Goal: Transaction & Acquisition: Book appointment/travel/reservation

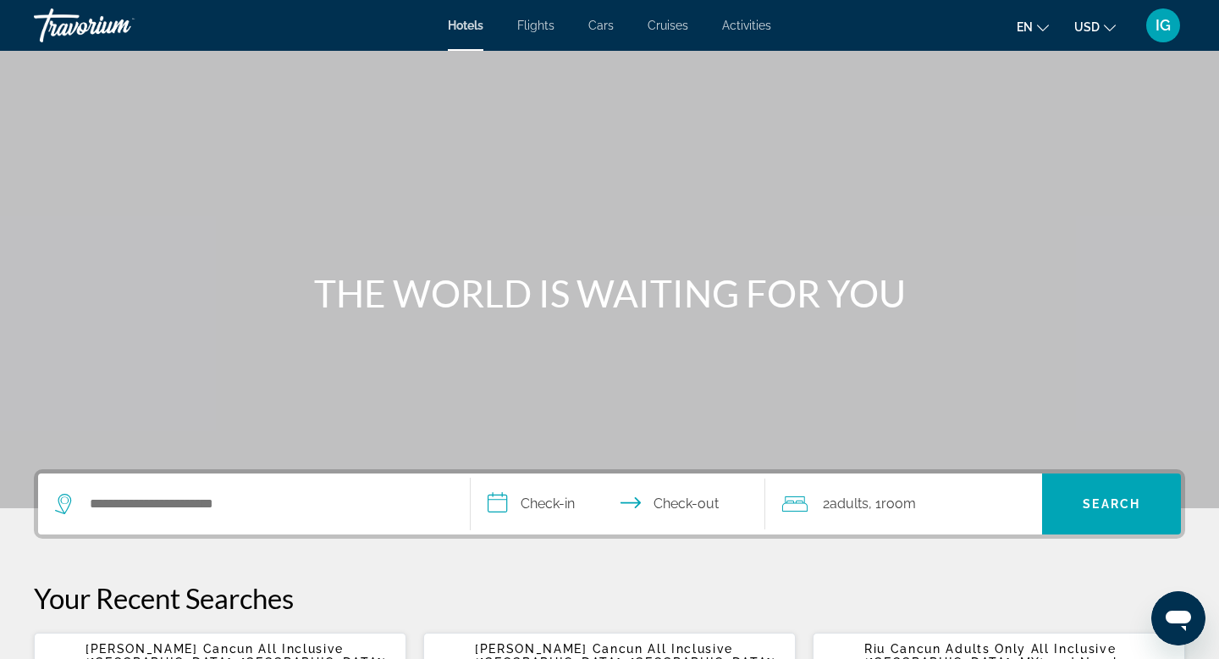
click at [538, 27] on span "Flights" at bounding box center [535, 26] width 37 height 14
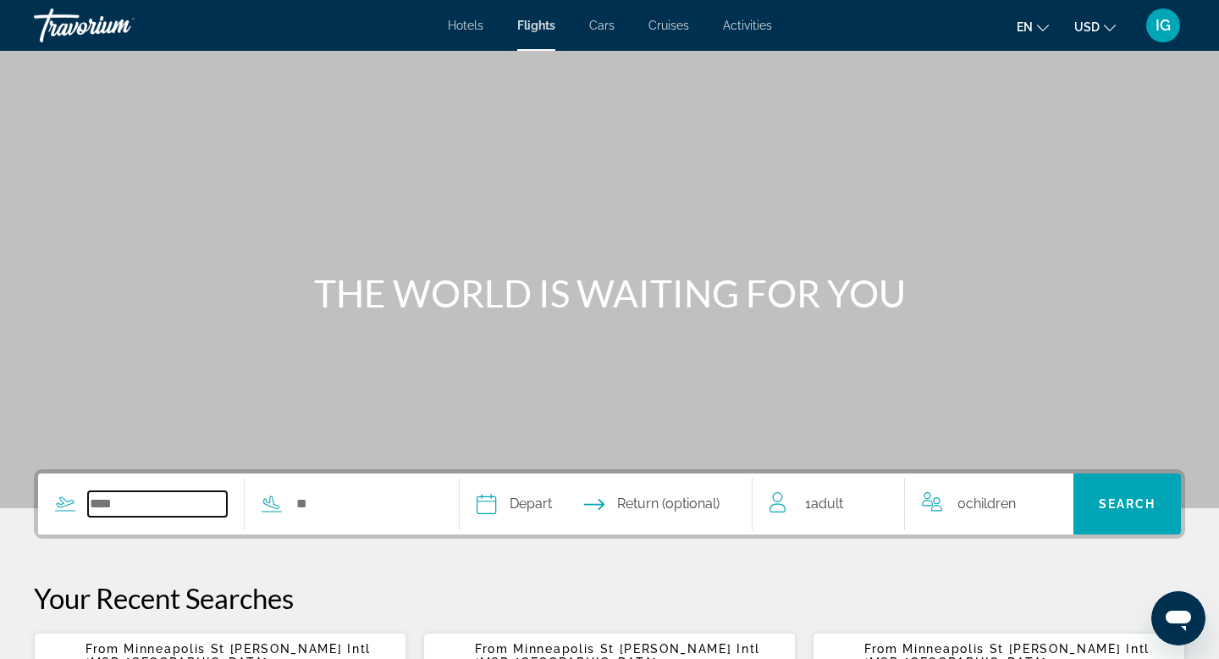
click at [171, 510] on input "Search widget" at bounding box center [157, 503] width 139 height 25
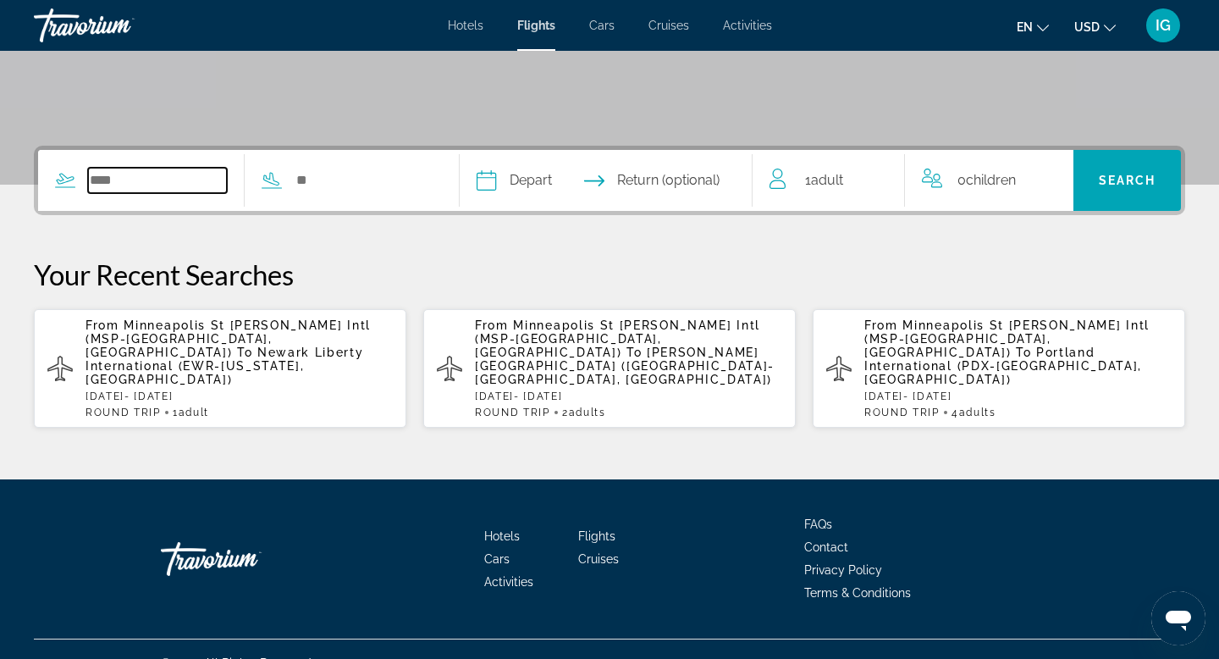
scroll to position [324, 0]
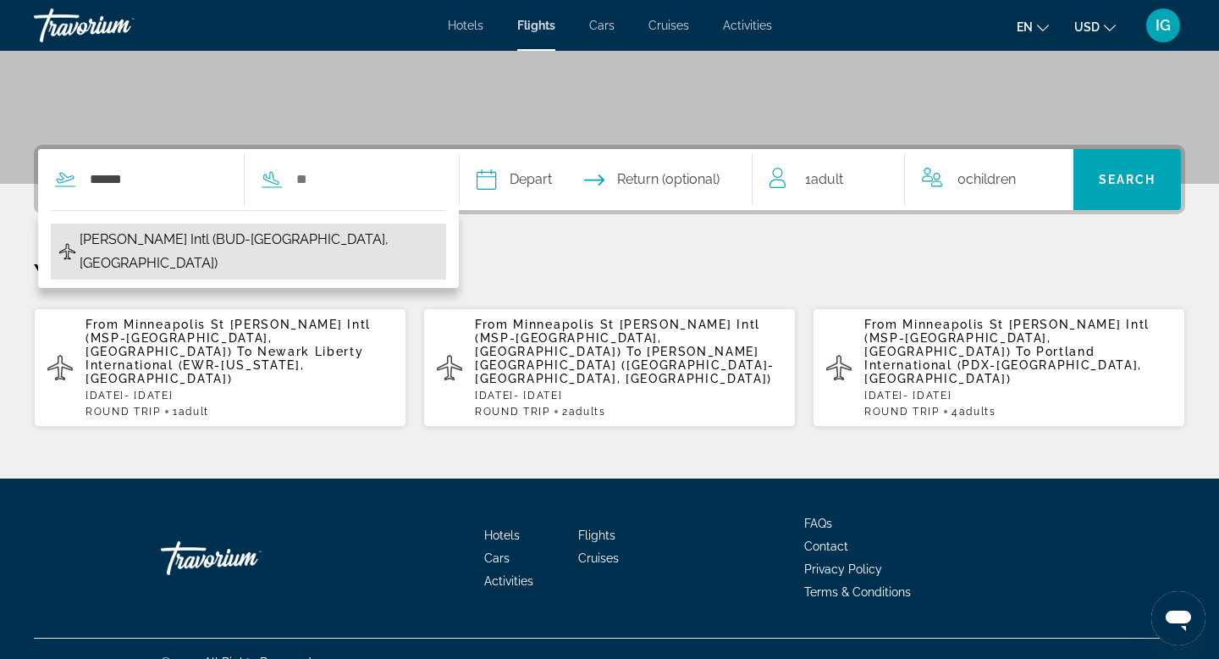
click at [258, 241] on span "[PERSON_NAME] Intl (BUD-[GEOGRAPHIC_DATA], [GEOGRAPHIC_DATA])" at bounding box center [259, 251] width 358 height 47
type input "**********"
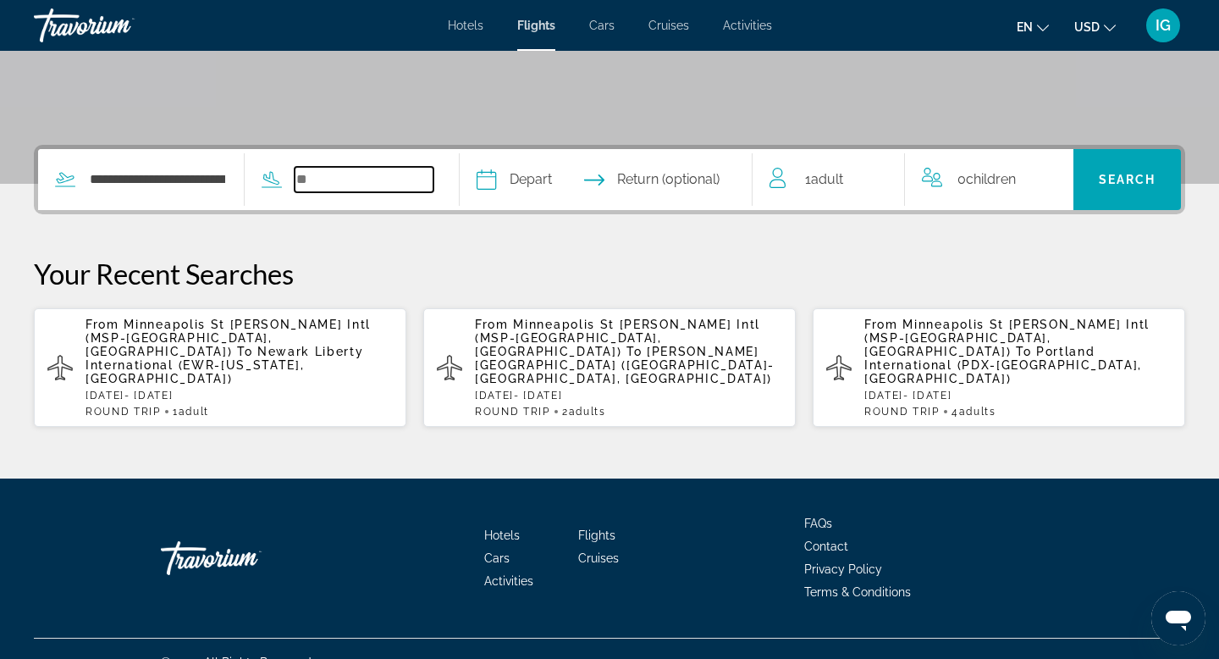
click at [330, 185] on input "Search widget" at bounding box center [364, 179] width 139 height 25
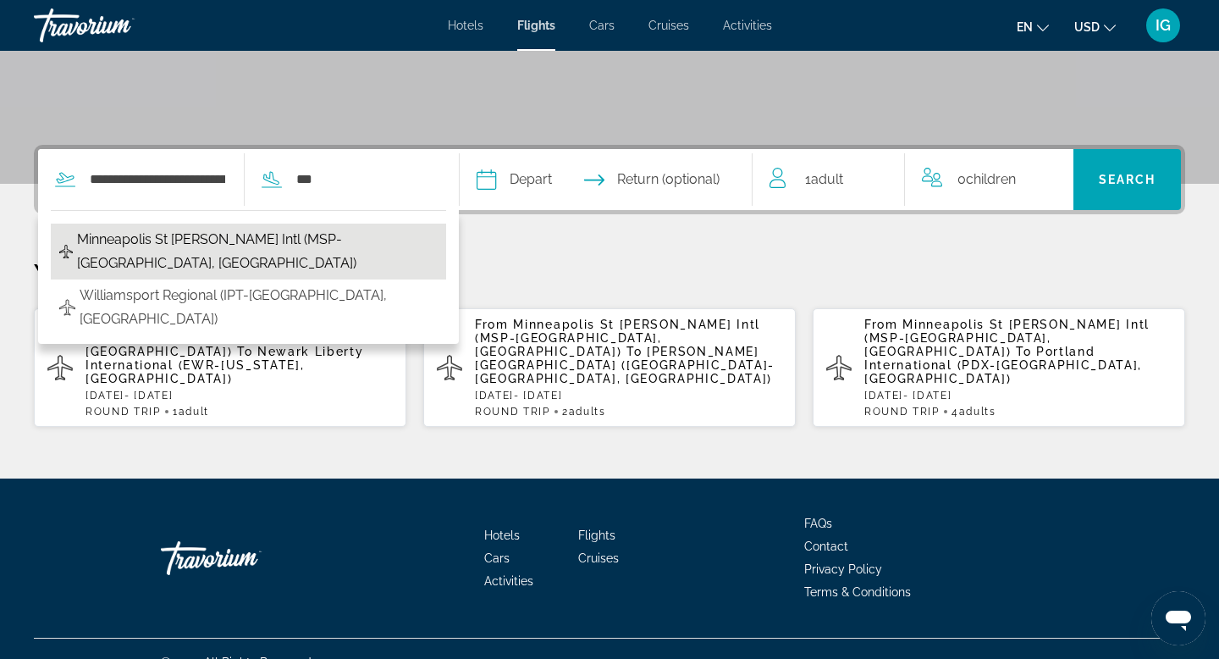
click at [245, 231] on span "Minneapolis St [PERSON_NAME] Intl (MSP-[GEOGRAPHIC_DATA], [GEOGRAPHIC_DATA])" at bounding box center [257, 251] width 361 height 47
type input "**********"
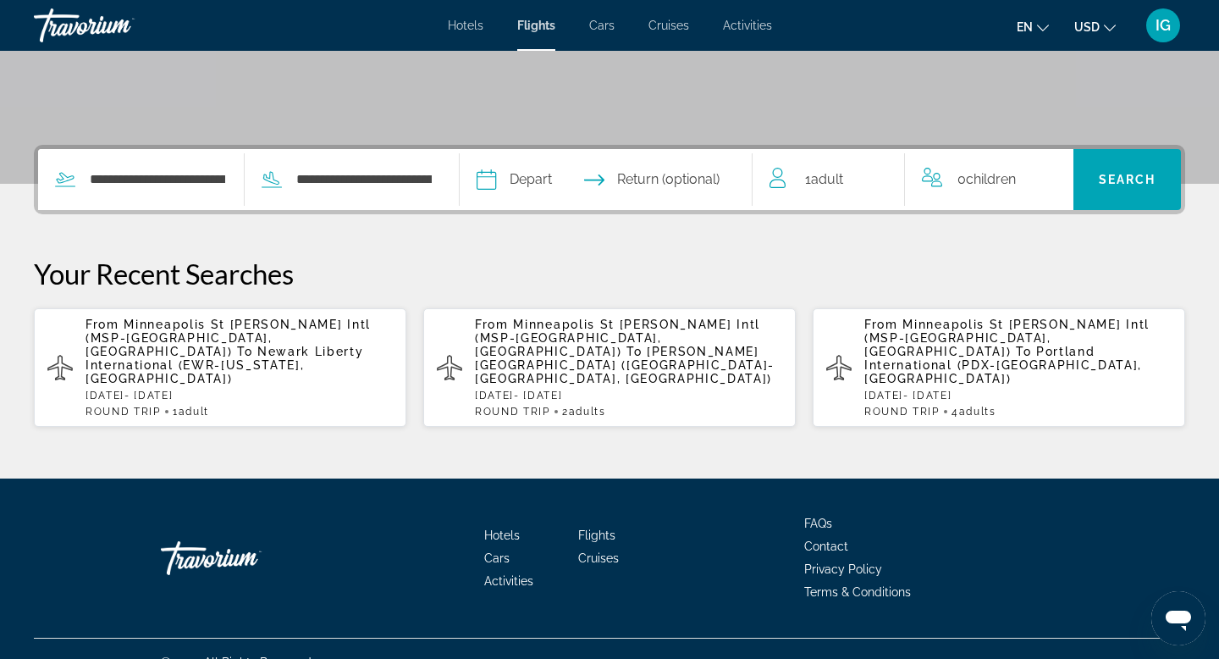
click at [543, 176] on input "Depart date" at bounding box center [544, 182] width 145 height 66
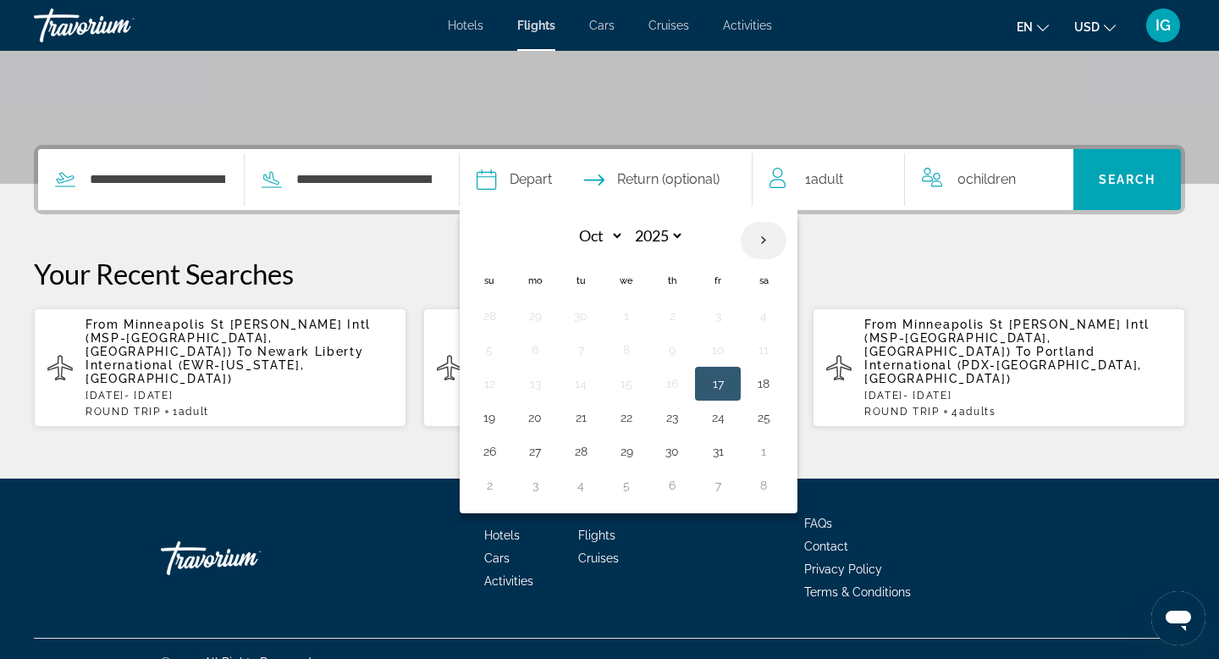
click at [780, 234] on th "Next month" at bounding box center [764, 240] width 46 height 37
select select "**"
click at [679, 351] on button "6" at bounding box center [672, 350] width 27 height 24
type input "**********"
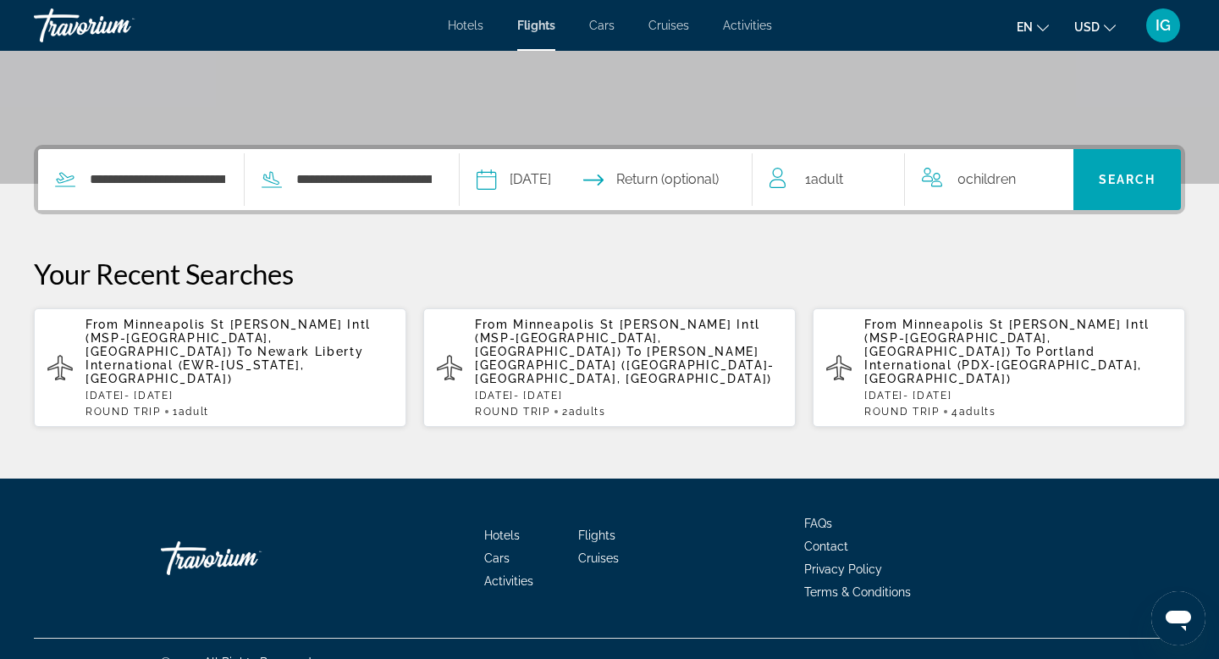
click at [696, 173] on input "Return date" at bounding box center [687, 182] width 145 height 66
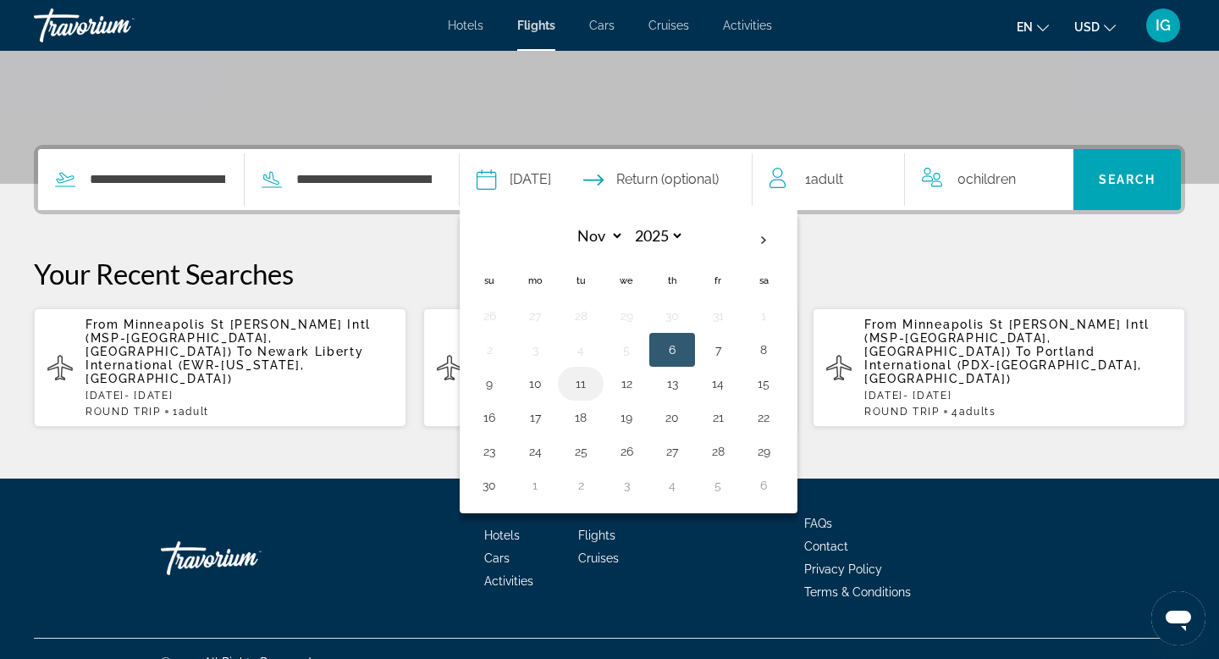
click at [590, 380] on button "11" at bounding box center [580, 384] width 27 height 24
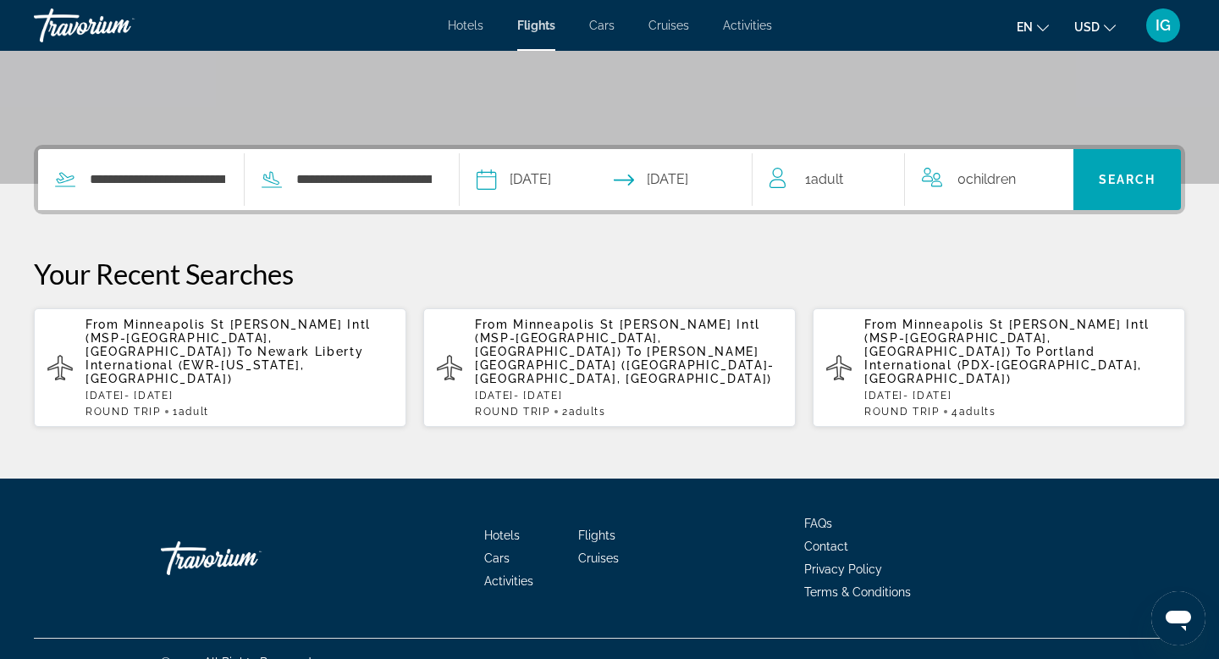
click at [717, 180] on input "**********" at bounding box center [687, 182] width 145 height 66
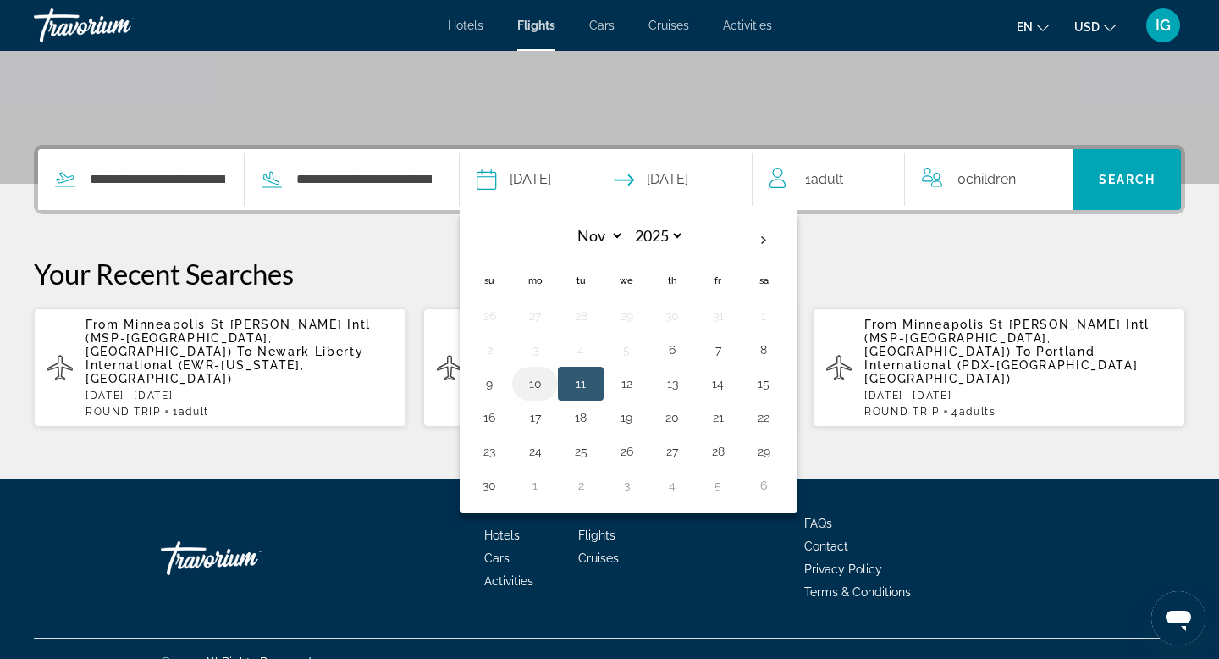
click at [543, 386] on button "10" at bounding box center [534, 384] width 27 height 24
type input "**********"
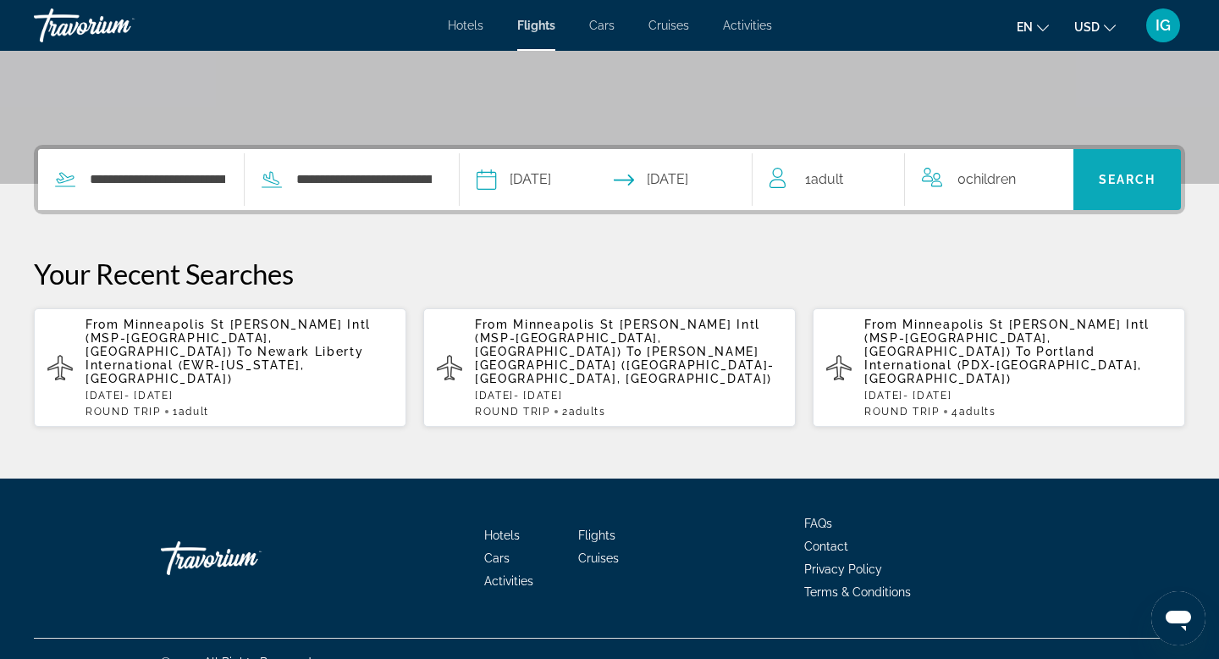
click at [1105, 184] on span "Search" at bounding box center [1128, 180] width 58 height 14
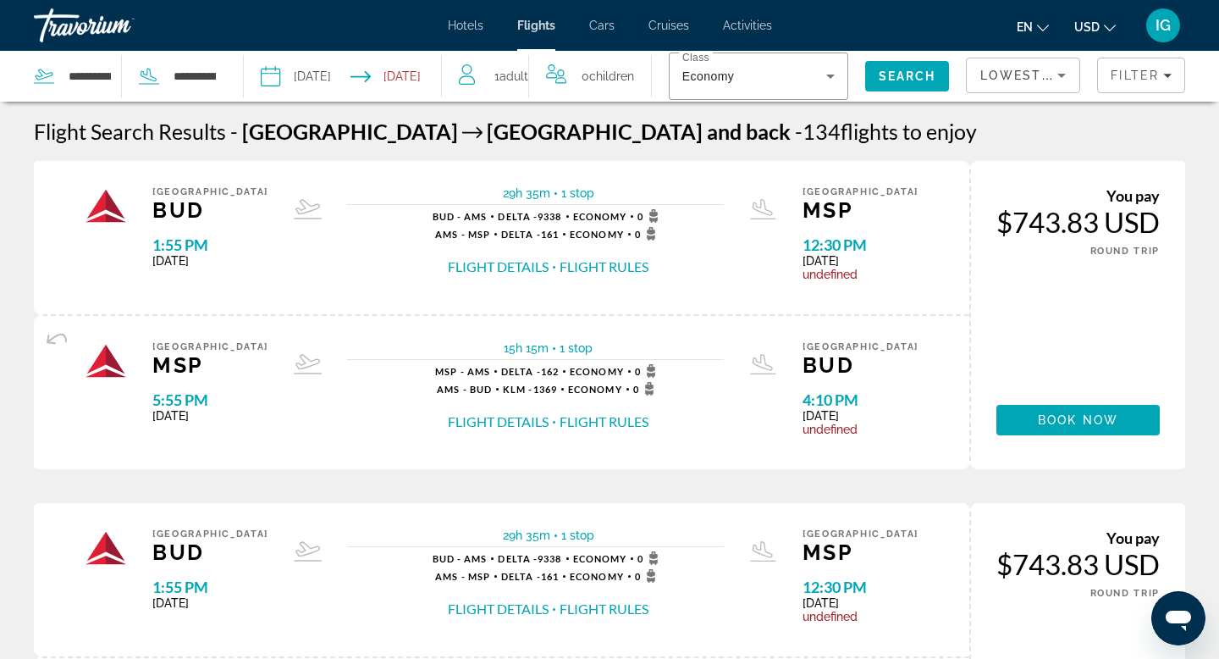
scroll to position [7, 0]
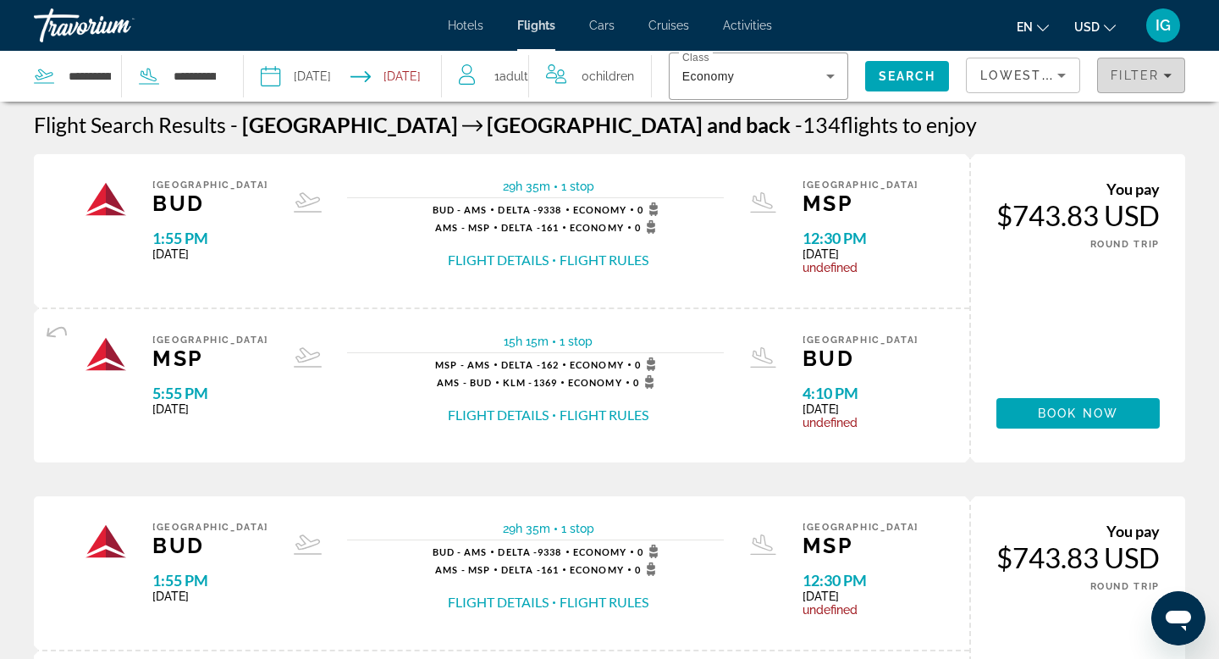
click at [1166, 76] on icon "Filters" at bounding box center [1167, 76] width 8 height 4
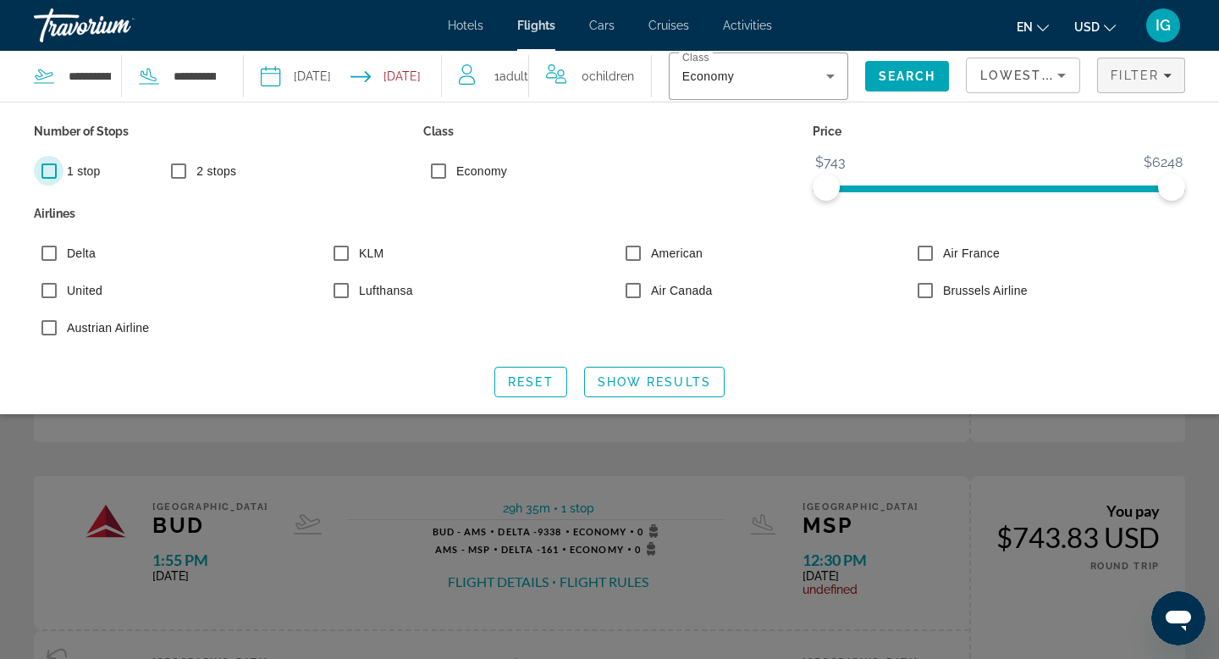
scroll to position [25, 0]
click at [655, 378] on span "Show Results" at bounding box center [654, 382] width 113 height 14
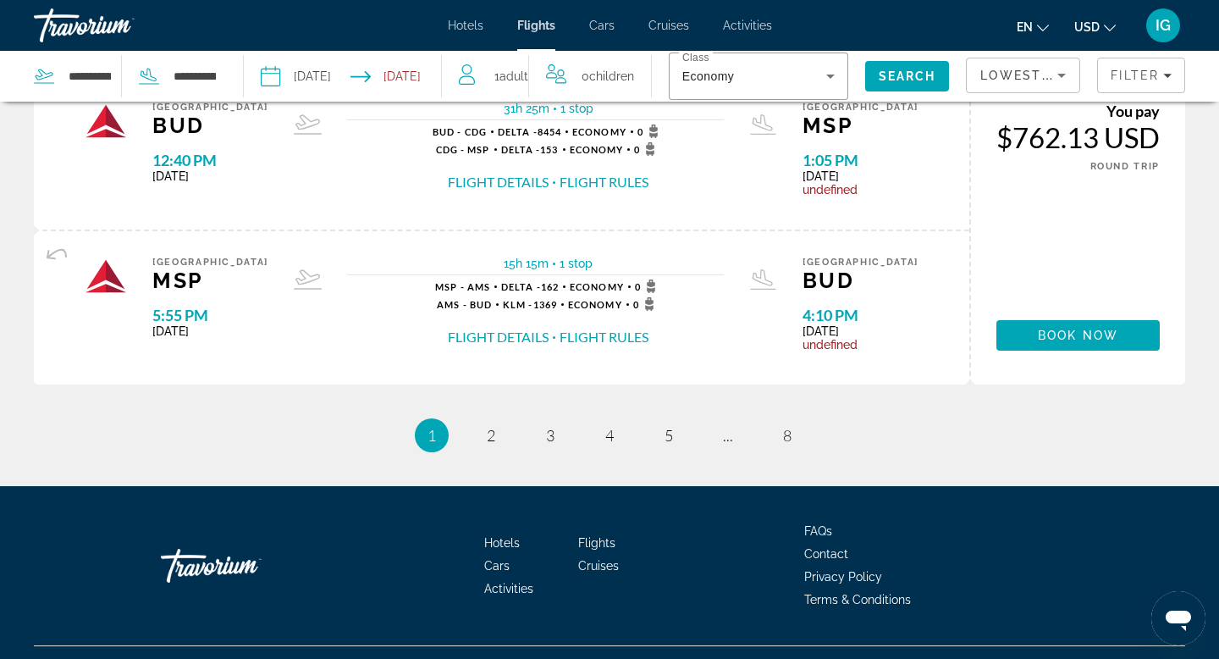
scroll to position [1883, 0]
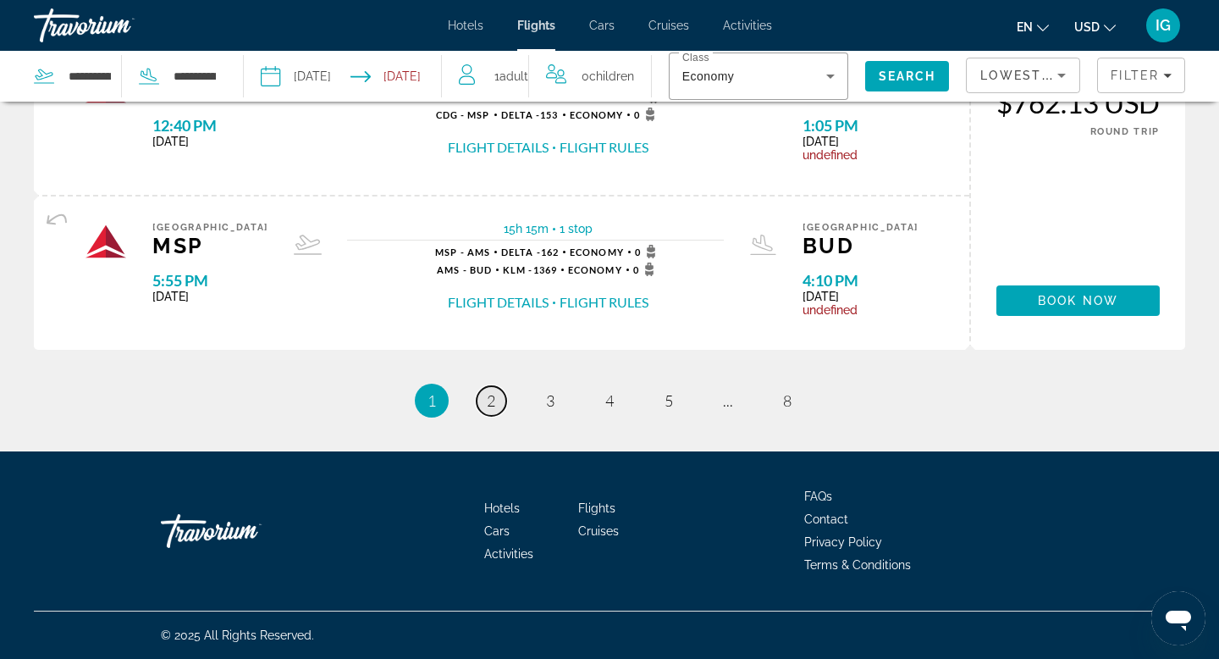
click at [493, 398] on span "2" at bounding box center [491, 400] width 8 height 19
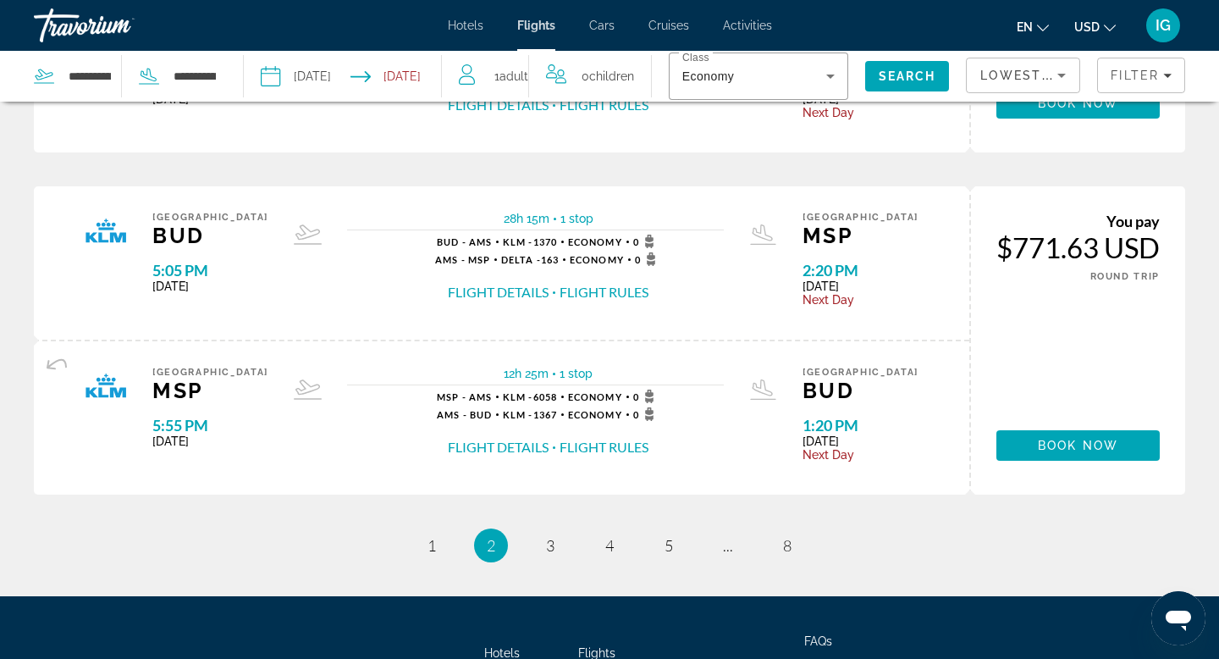
scroll to position [1723, 0]
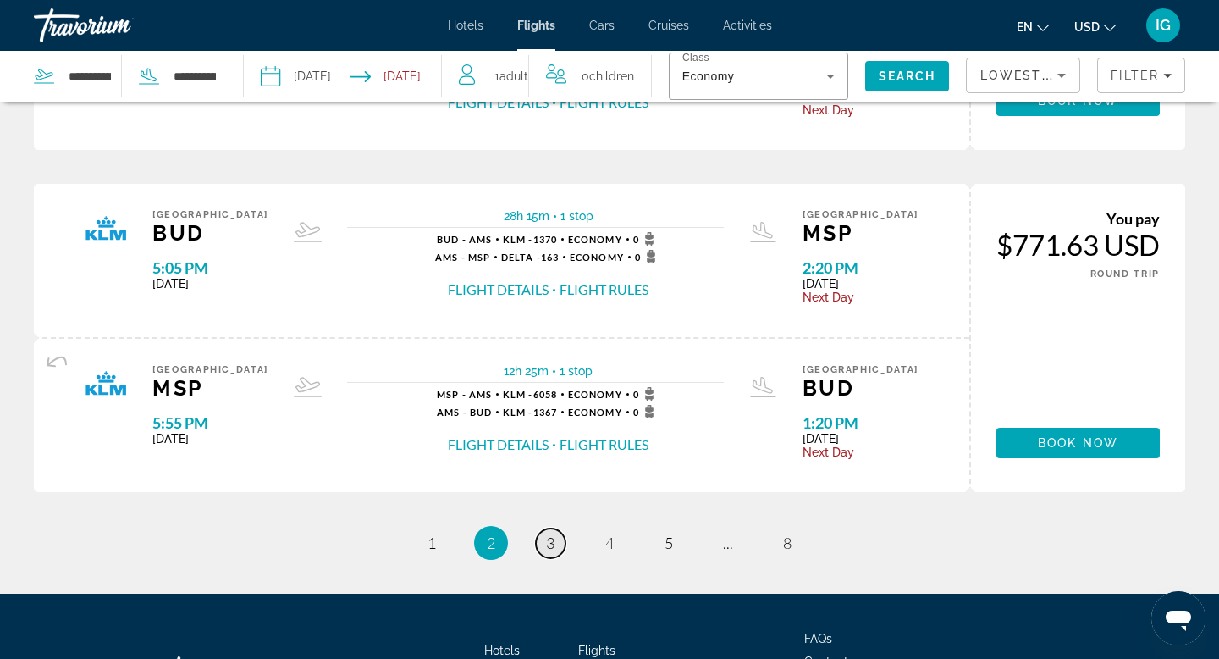
click at [551, 553] on link "page 3" at bounding box center [551, 543] width 30 height 30
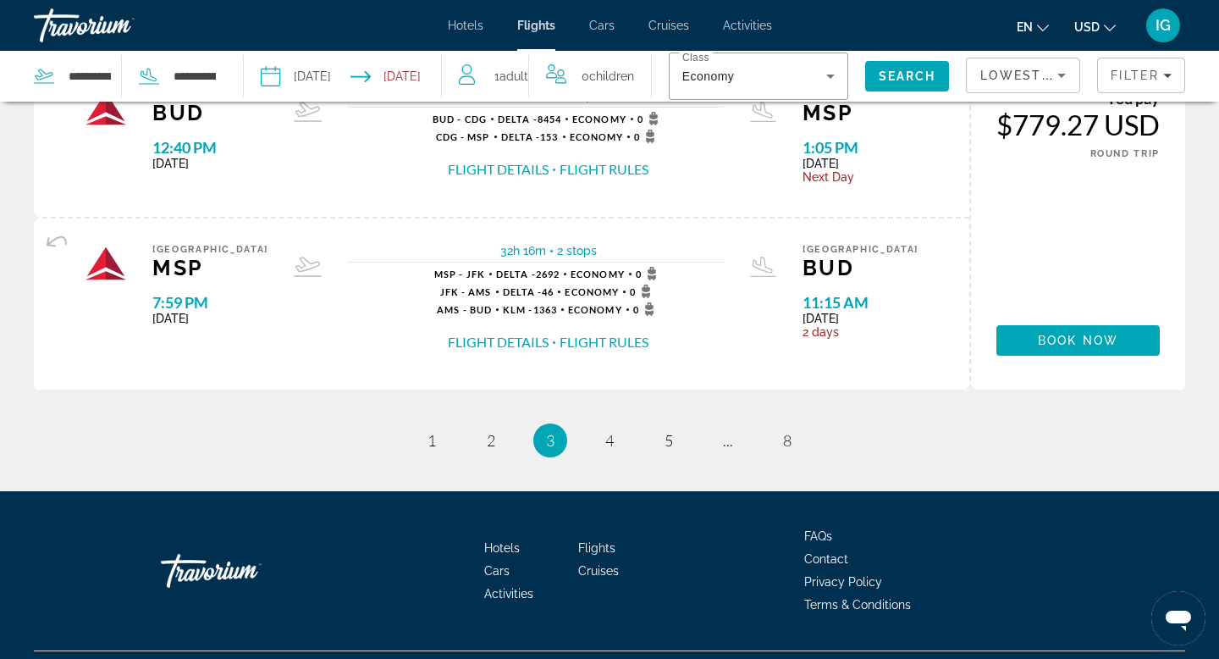
scroll to position [1907, 0]
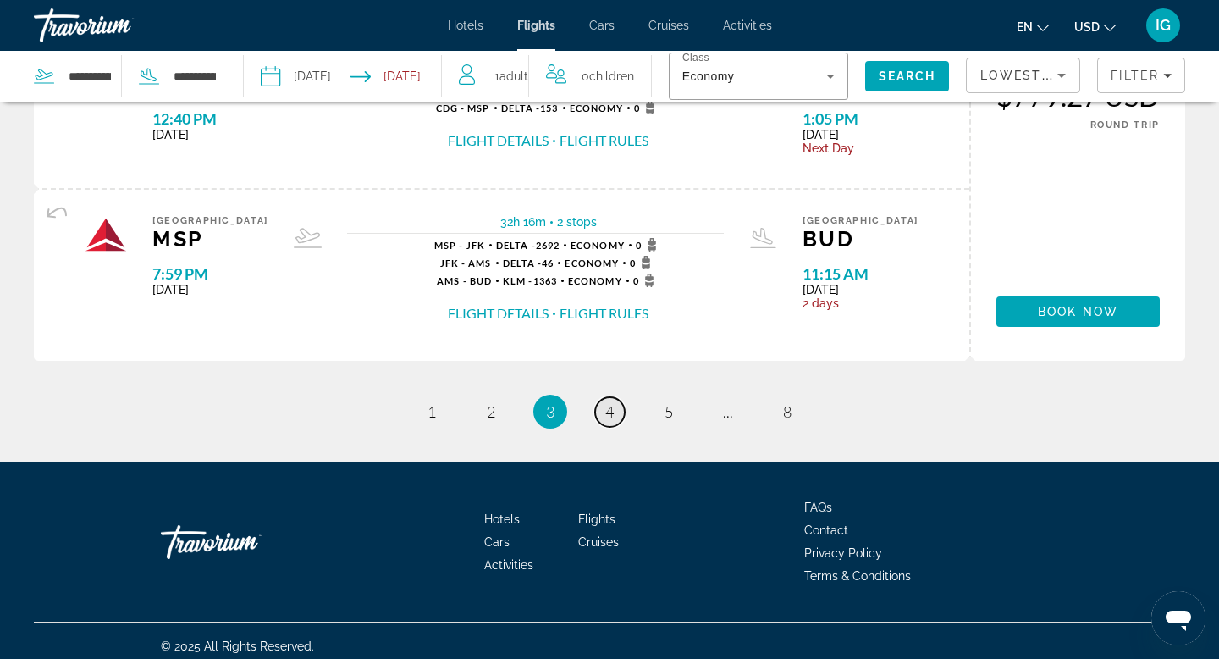
click at [609, 404] on span "4" at bounding box center [609, 411] width 8 height 19
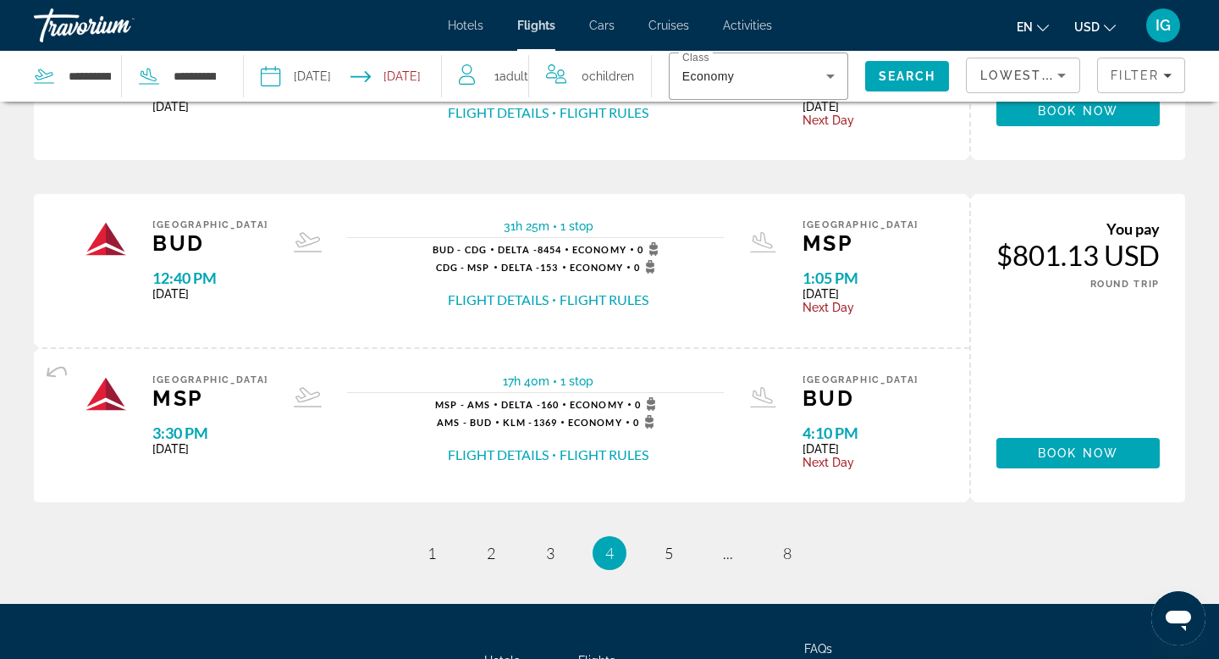
scroll to position [1764, 0]
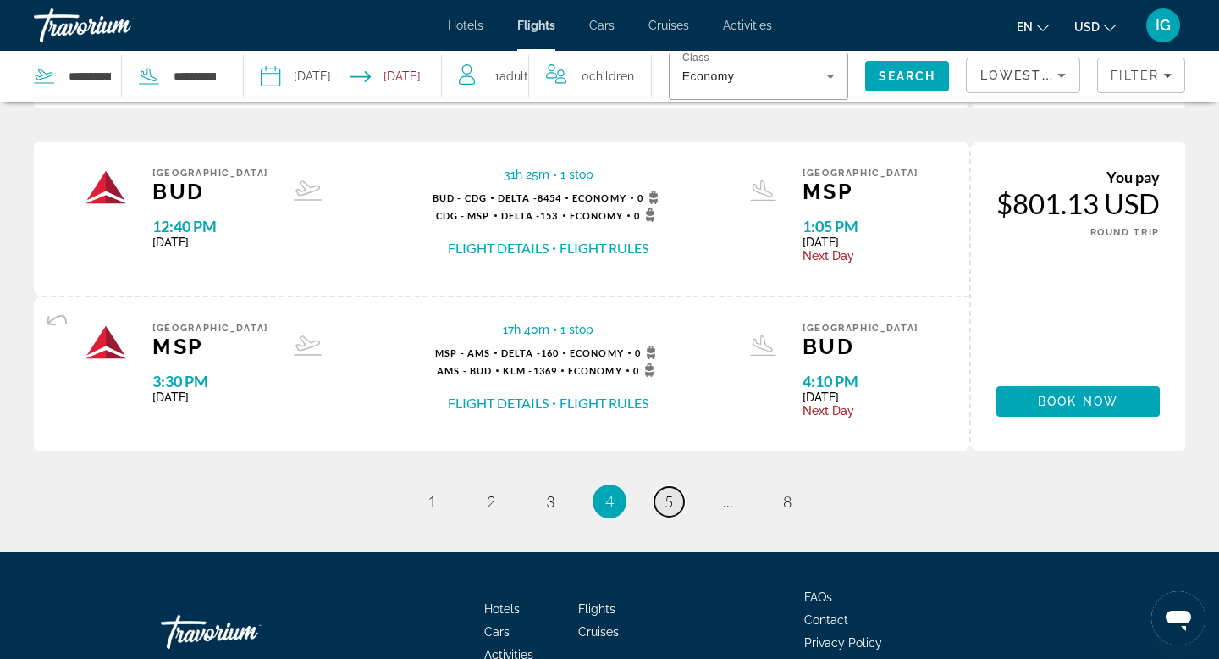
click at [670, 504] on span "5" at bounding box center [668, 501] width 8 height 19
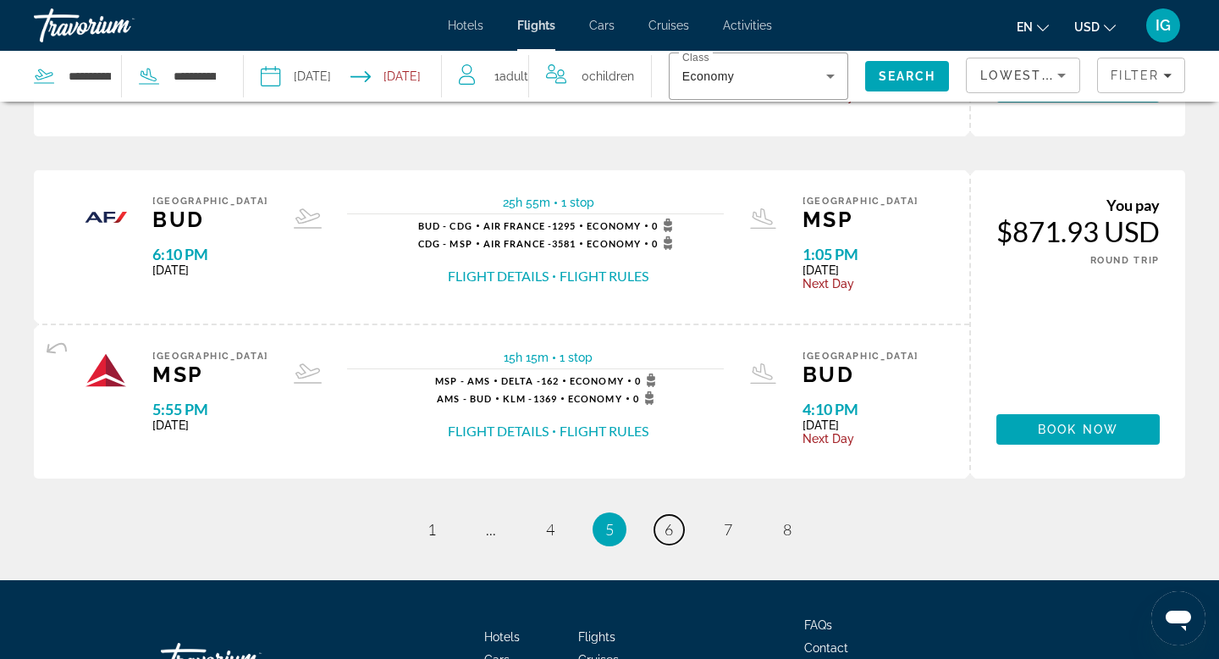
scroll to position [1829, 0]
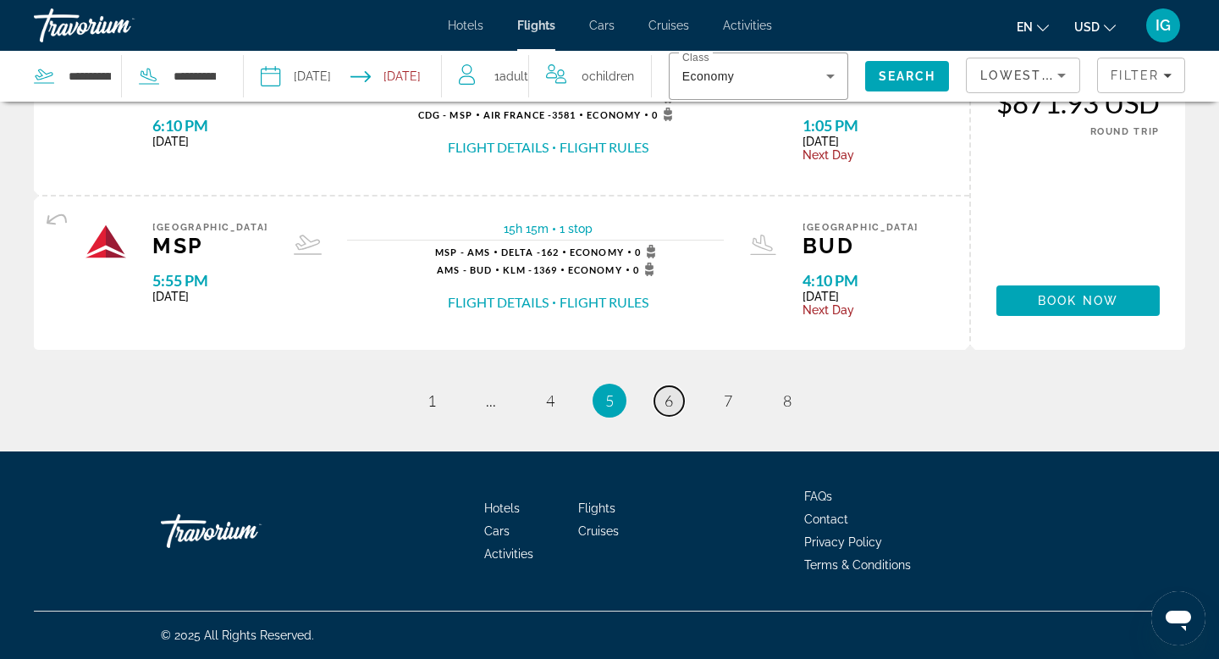
click at [674, 405] on link "page 6" at bounding box center [669, 401] width 30 height 30
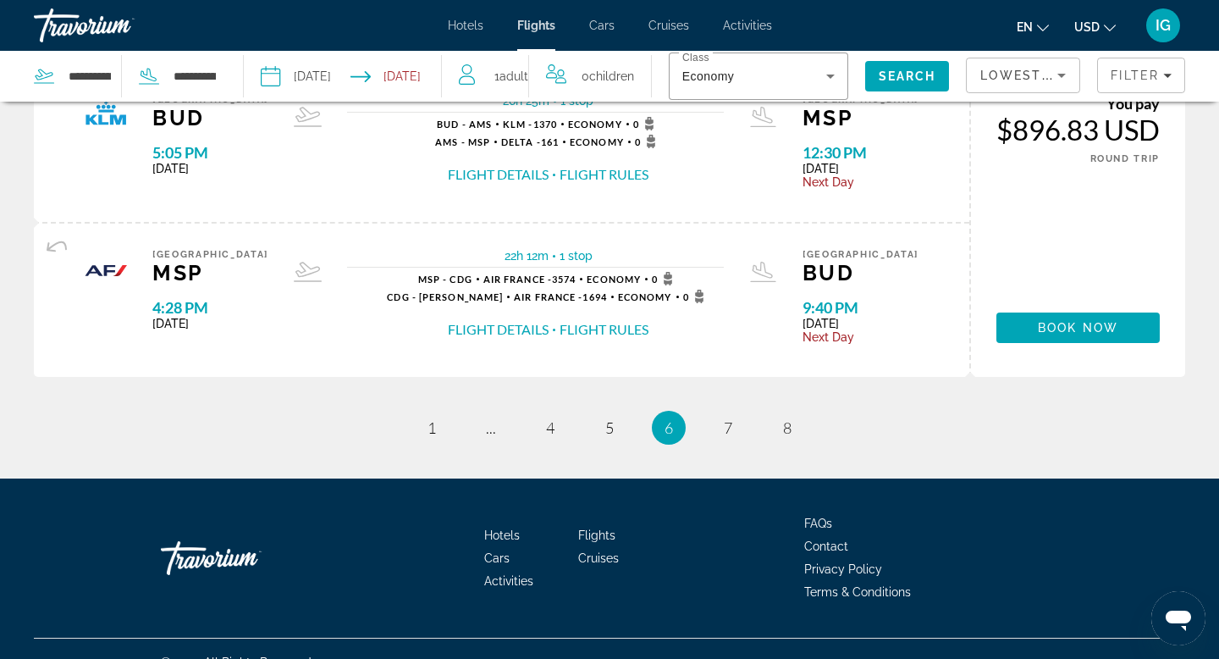
scroll to position [1858, 0]
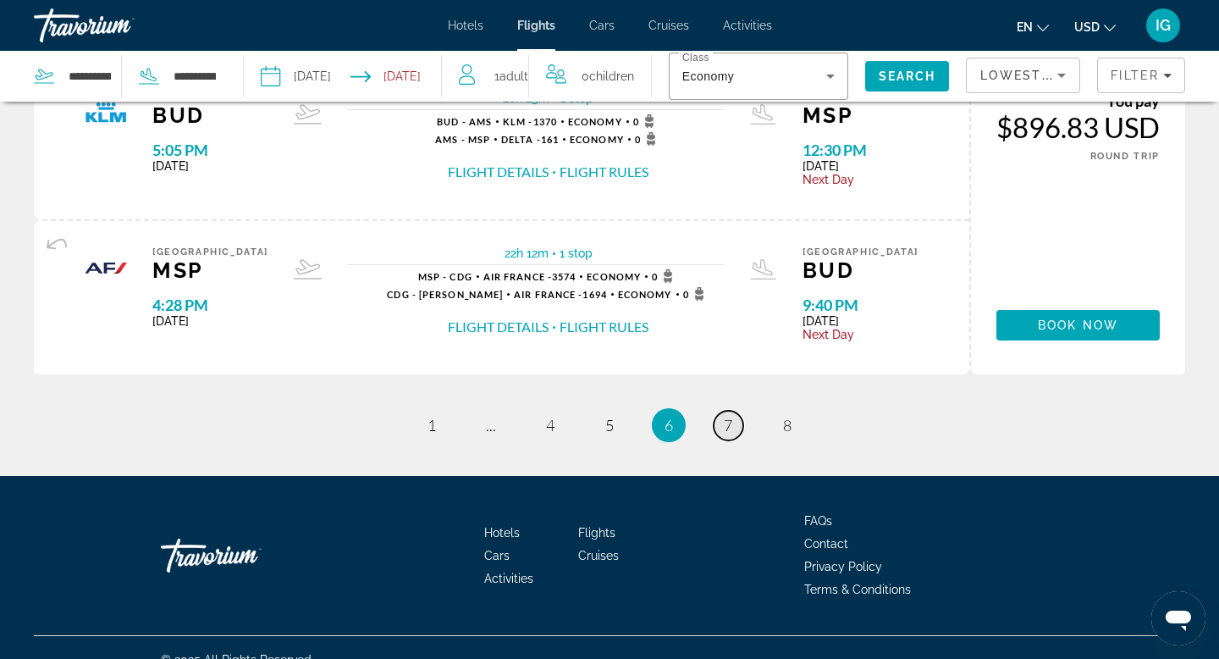
click at [724, 427] on span "7" at bounding box center [728, 425] width 8 height 19
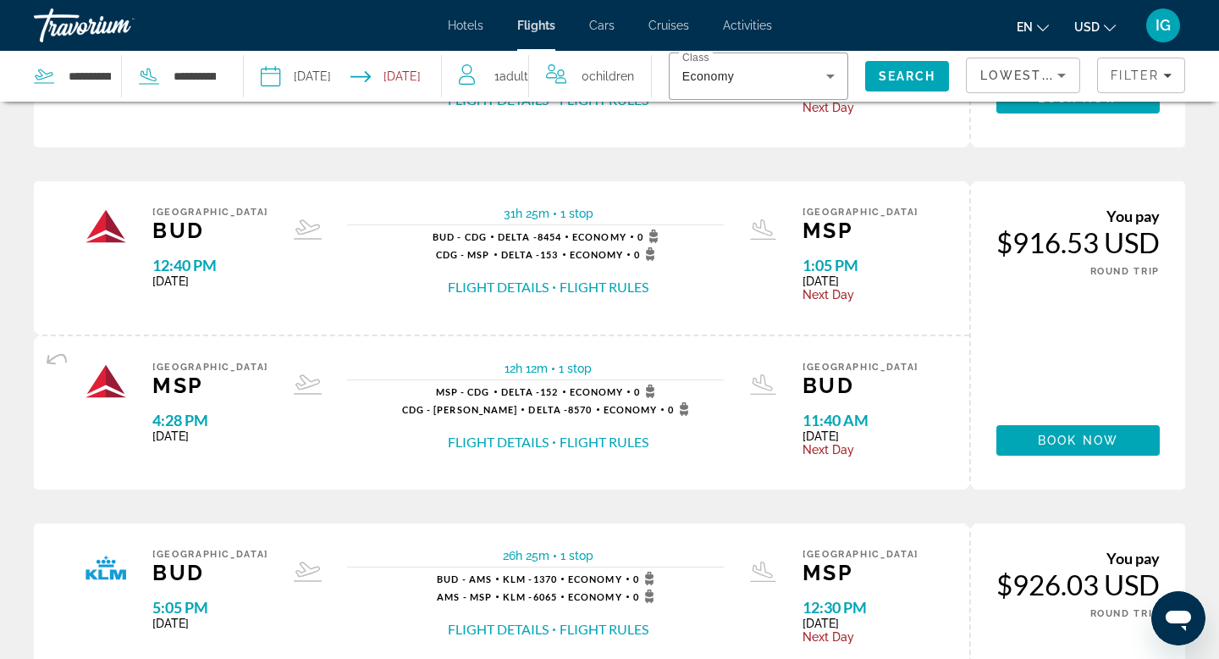
scroll to position [1829, 0]
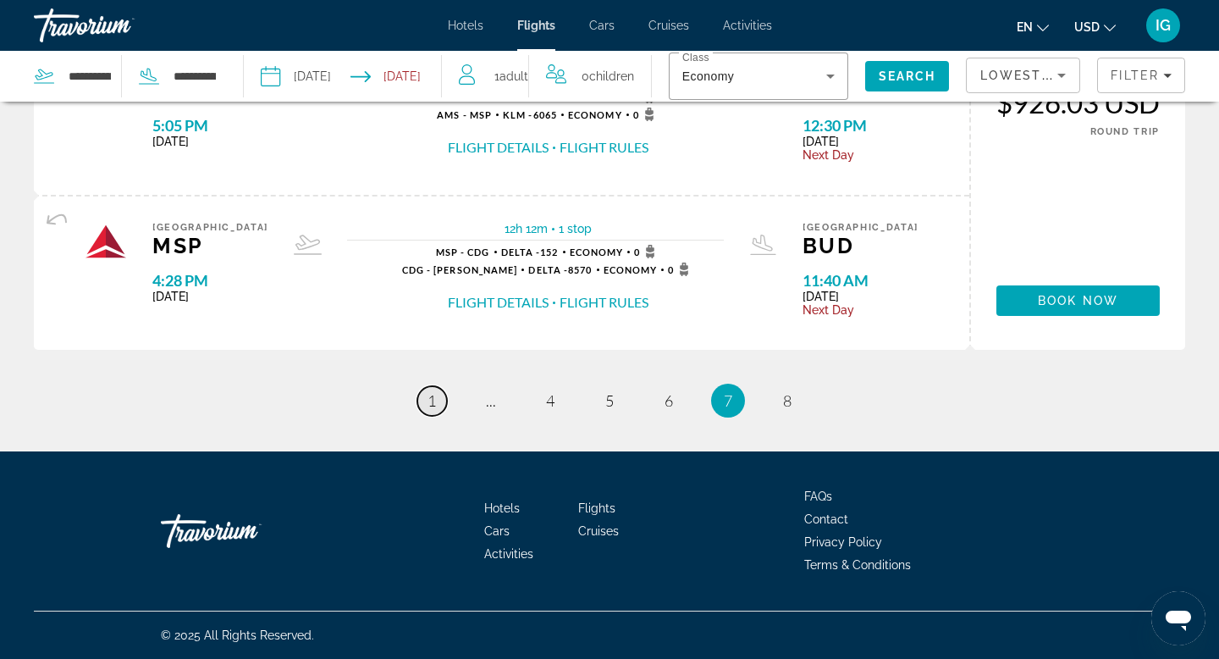
click at [430, 405] on span "1" at bounding box center [431, 400] width 8 height 19
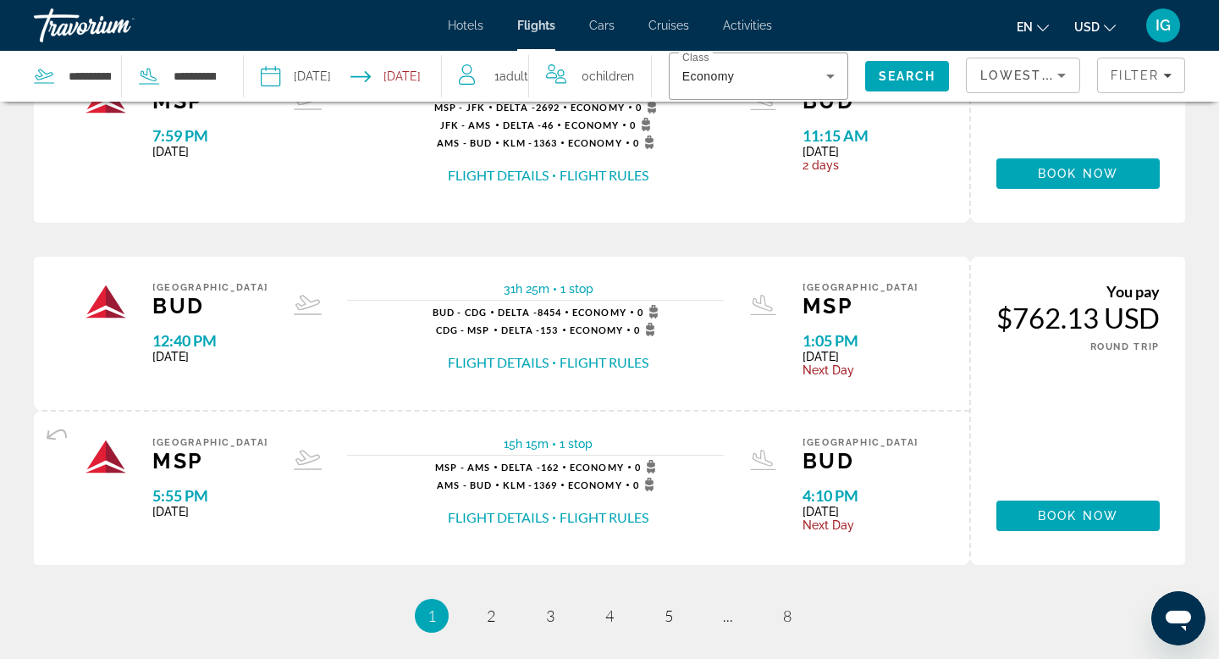
scroll to position [1883, 0]
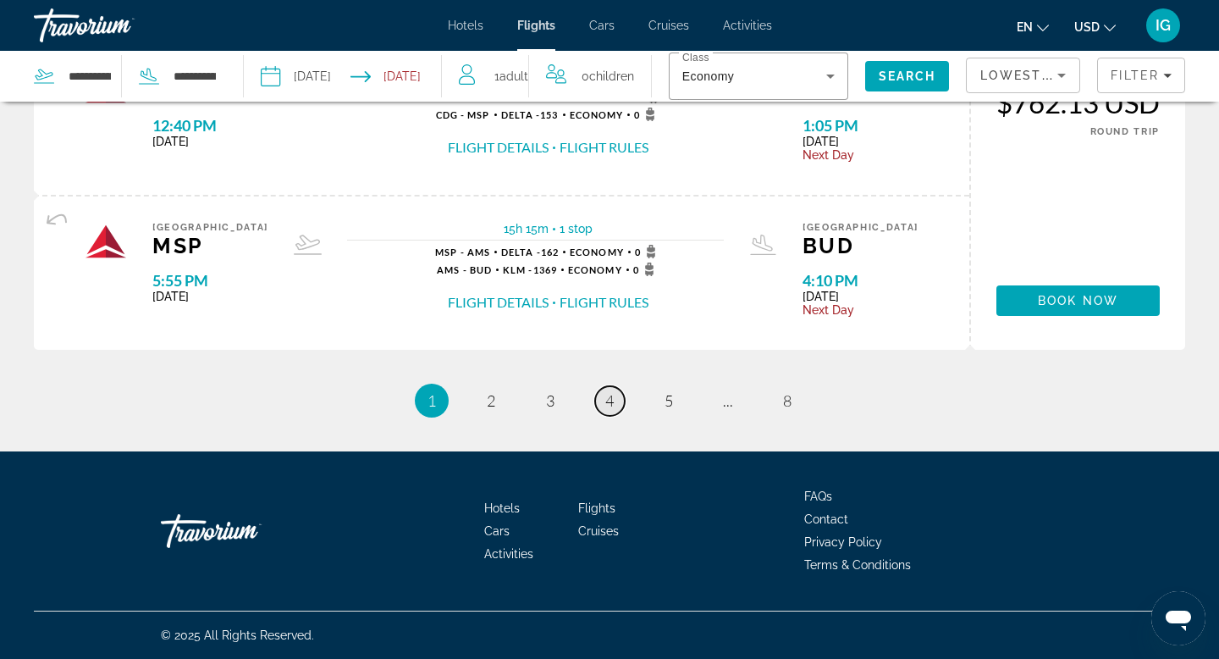
click at [611, 401] on span "4" at bounding box center [609, 400] width 8 height 19
